Goal: Use online tool/utility: Utilize a website feature to perform a specific function

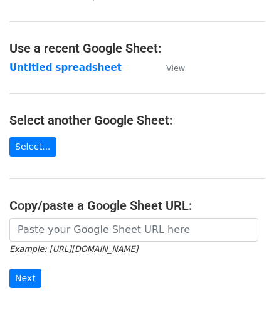
scroll to position [44, 0]
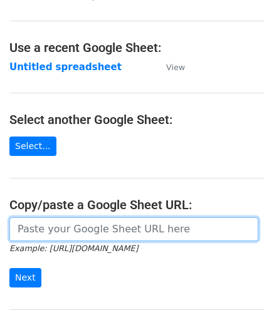
click at [111, 239] on input "url" at bounding box center [133, 229] width 249 height 24
paste input "https://docs.google.com/spreadsheets/d/1uQvir3vgDKcI_c-vr8g6ndcGLyR4koZdyWYYpDK…"
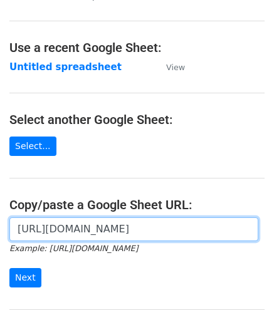
scroll to position [0, 272]
type input "https://docs.google.com/spreadsheets/d/1uQvir3vgDKcI_c-vr8g6ndcGLyR4koZdyWYYpDK…"
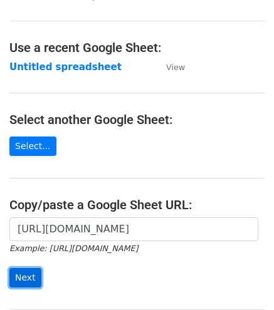
click at [26, 272] on input "Next" at bounding box center [25, 277] width 32 height 19
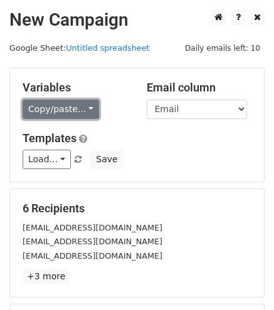
click at [84, 116] on link "Copy/paste..." at bounding box center [61, 109] width 76 height 19
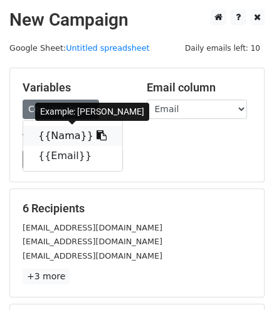
click at [40, 129] on link "{{Nama}}" at bounding box center [72, 136] width 99 height 20
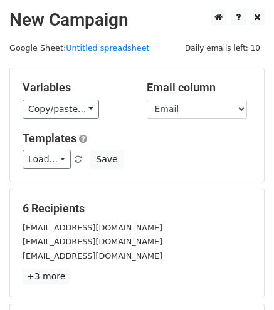
scroll to position [174, 0]
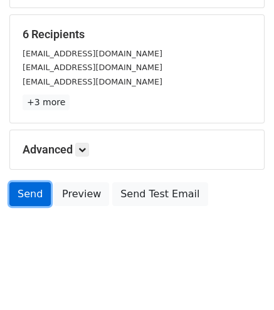
click at [28, 190] on link "Send" at bounding box center [29, 194] width 41 height 24
